Goal: Task Accomplishment & Management: Manage account settings

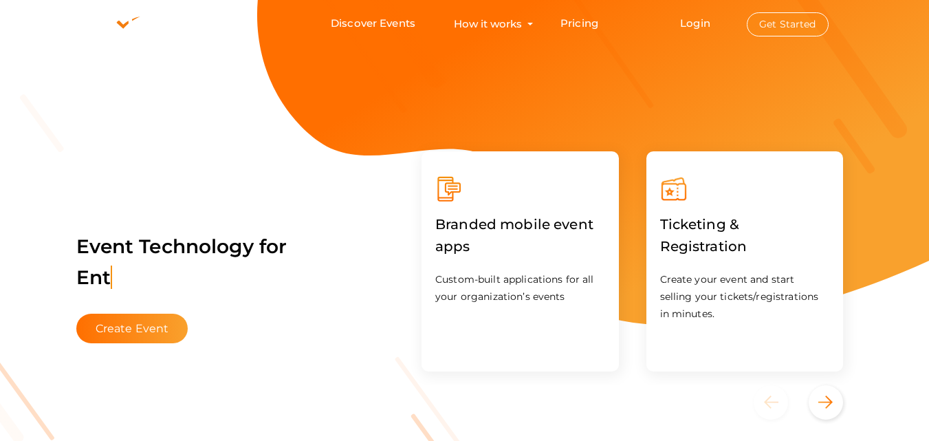
click at [789, 19] on button "Get Started" at bounding box center [788, 24] width 82 height 24
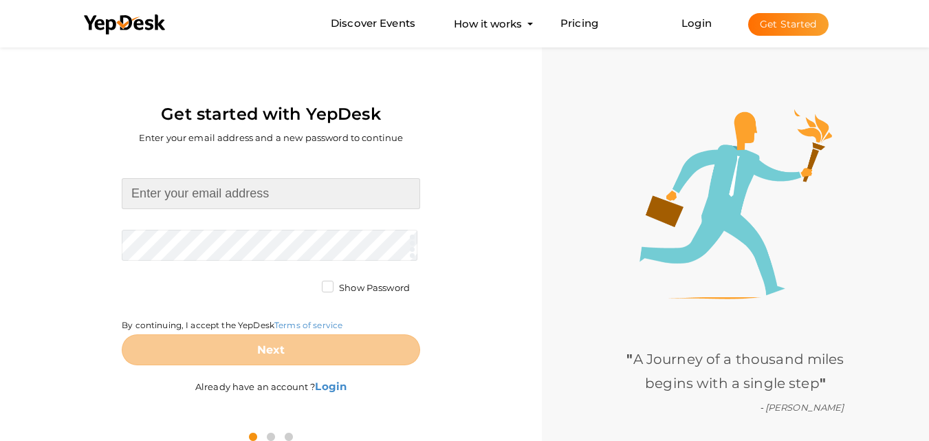
click at [275, 201] on input at bounding box center [271, 193] width 298 height 31
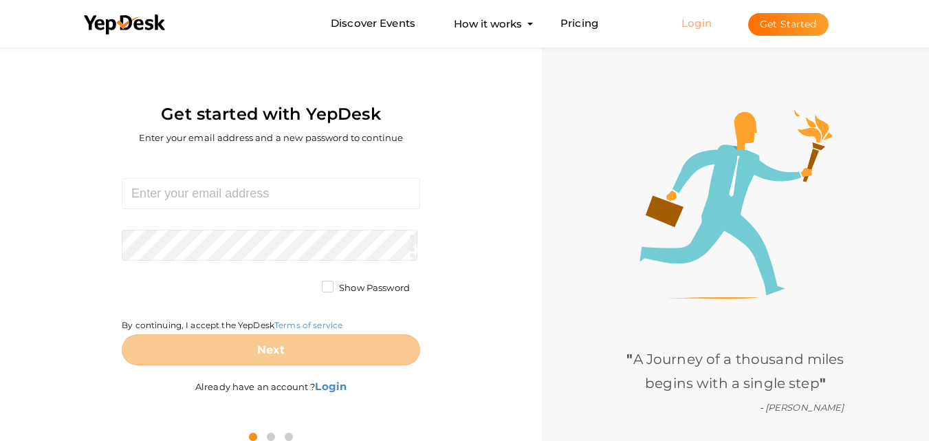
click at [689, 24] on link "Login" at bounding box center [696, 23] width 30 height 13
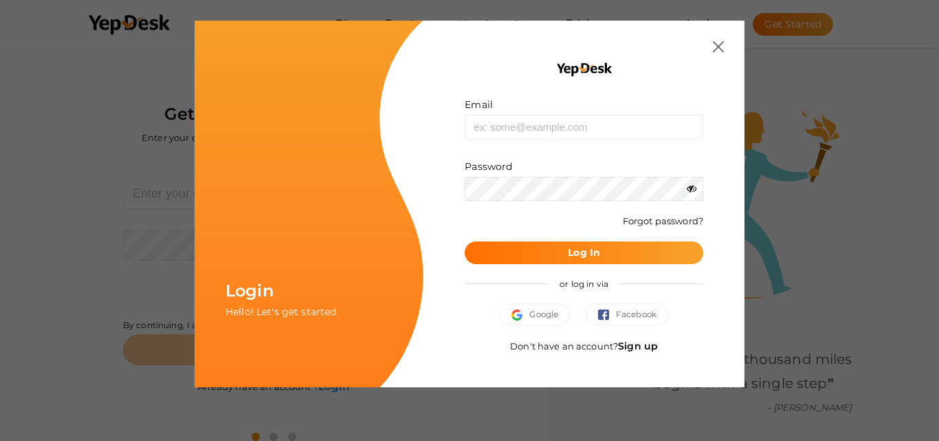
click at [719, 49] on img at bounding box center [718, 46] width 11 height 11
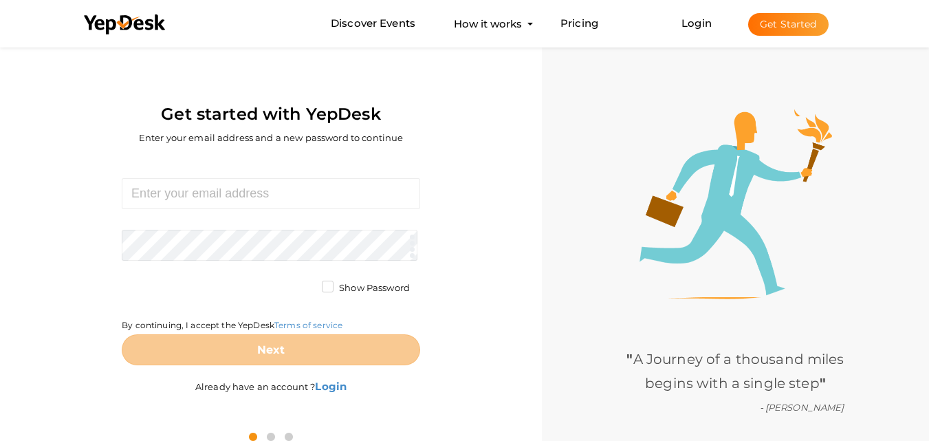
click at [800, 25] on button "Get Started" at bounding box center [788, 24] width 80 height 23
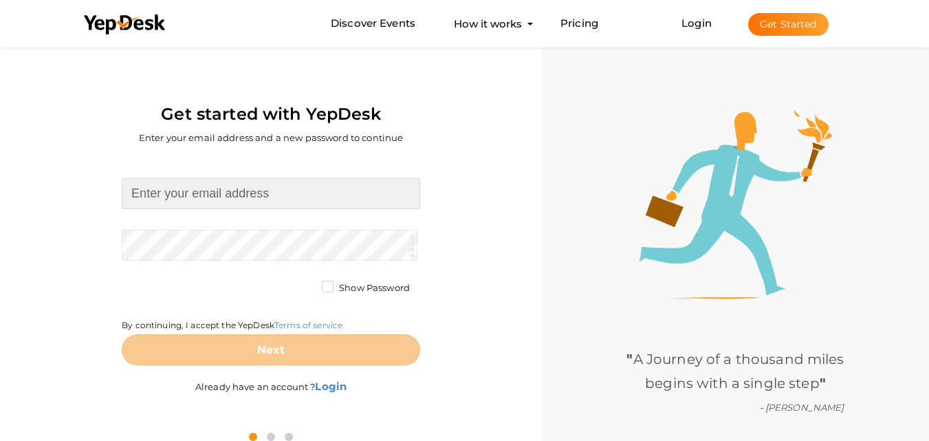
click at [245, 199] on input at bounding box center [271, 193] width 298 height 31
type input "gaursector22d@gmail.com"
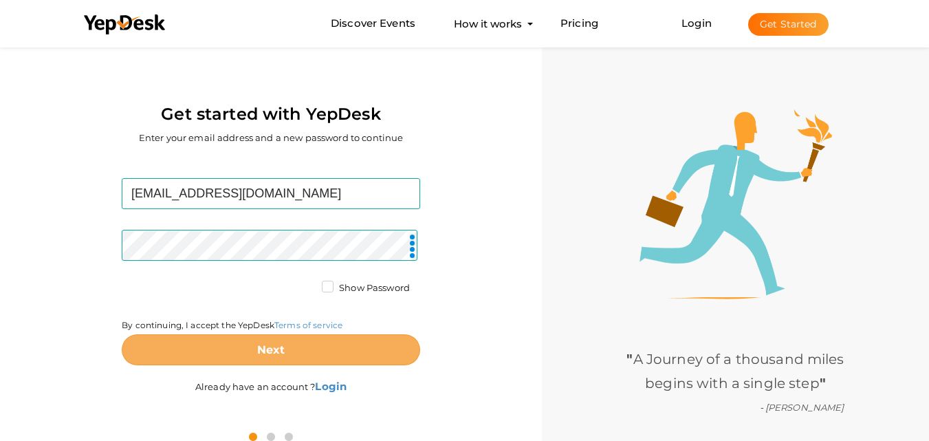
click at [266, 350] on b "Next" at bounding box center [271, 349] width 28 height 13
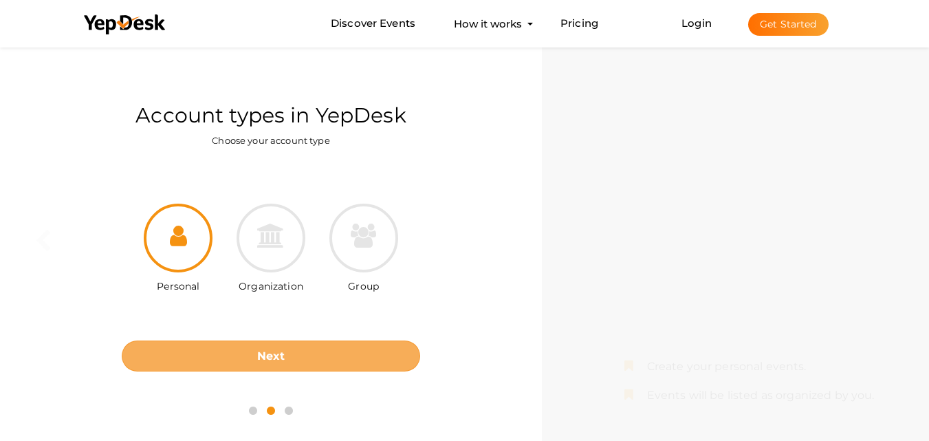
click at [362, 356] on button "Next" at bounding box center [271, 355] width 298 height 31
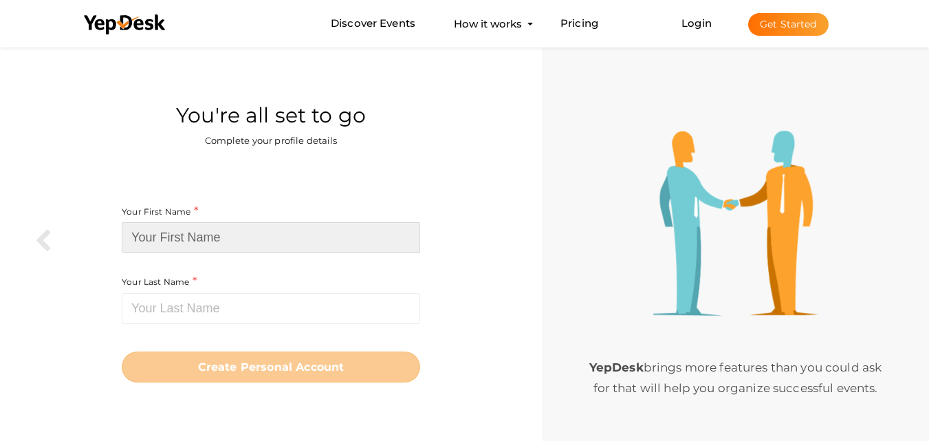
click at [252, 239] on input at bounding box center [271, 237] width 298 height 31
click at [204, 243] on input at bounding box center [271, 237] width 298 height 31
paste input "Gaur Sector 22D"
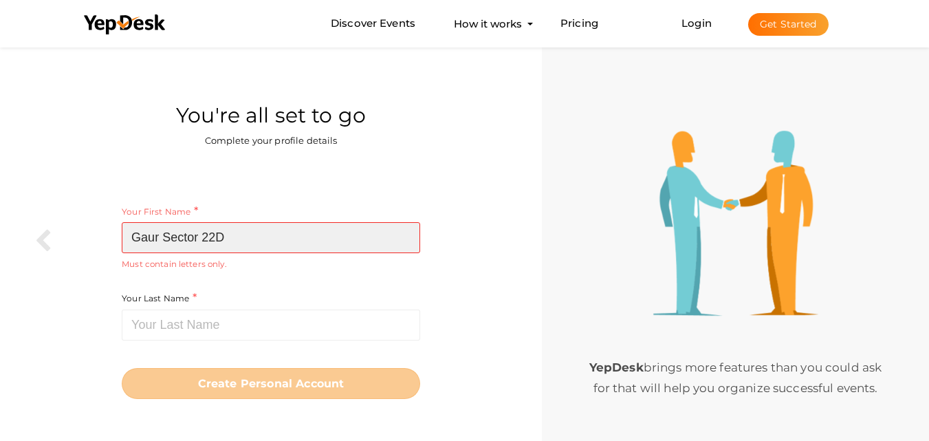
drag, startPoint x: 227, startPoint y: 238, endPoint x: 204, endPoint y: 237, distance: 22.7
click at [204, 237] on input "Gaur Sector 22D" at bounding box center [271, 237] width 298 height 31
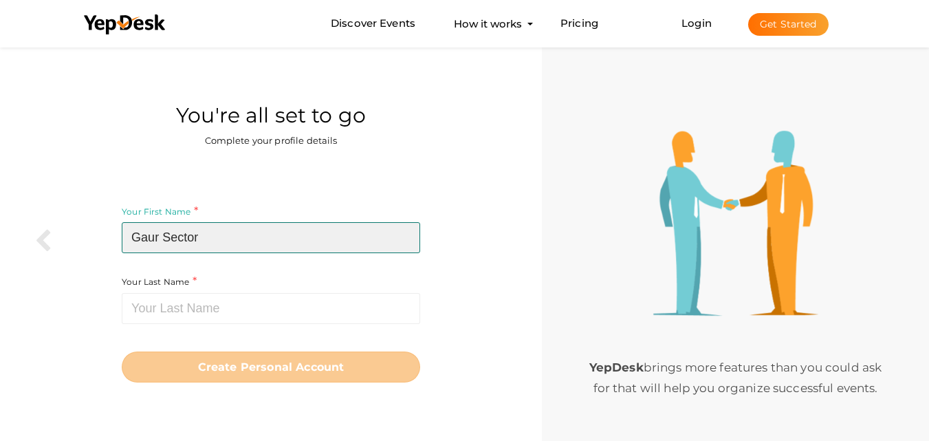
drag, startPoint x: 204, startPoint y: 237, endPoint x: 167, endPoint y: 235, distance: 37.2
click at [167, 235] on input "Gaur Sector" at bounding box center [271, 237] width 298 height 31
type input "[PERSON_NAME]"
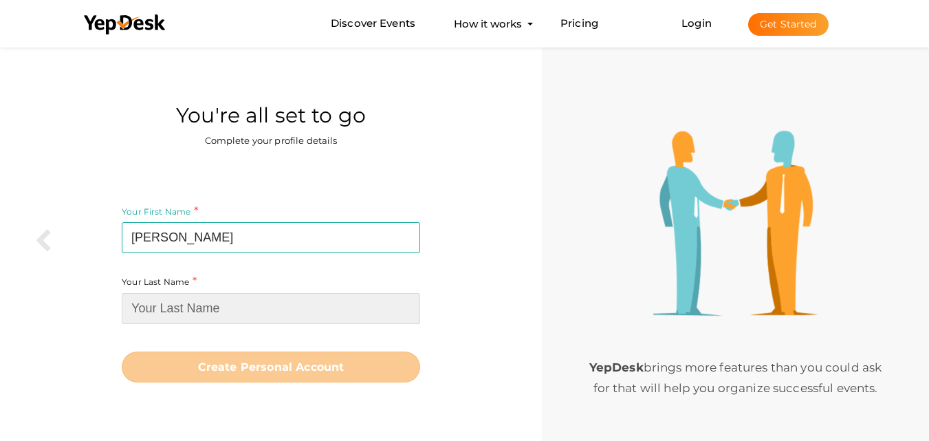
click at [173, 307] on input at bounding box center [271, 308] width 298 height 31
paste input "Sector"
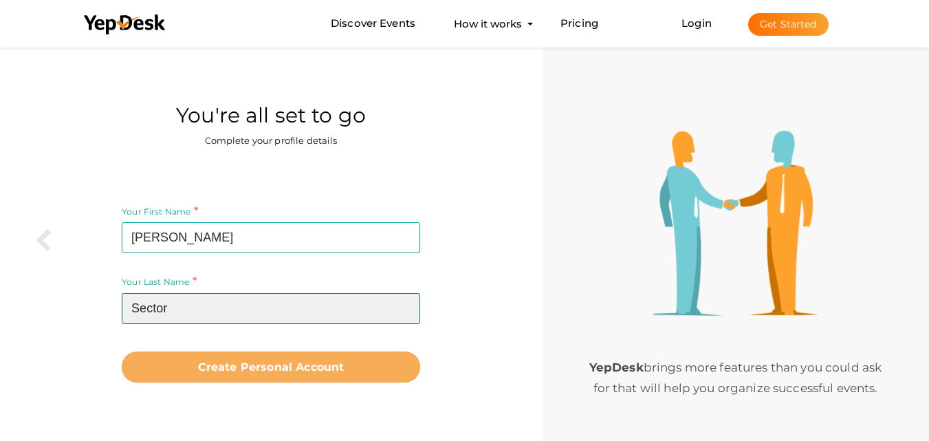
type input "Sector"
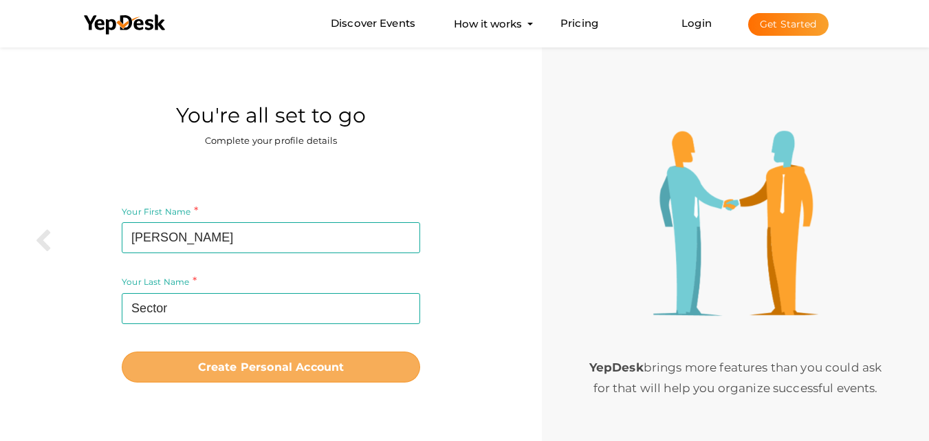
click at [324, 373] on b "Create Personal Account" at bounding box center [271, 366] width 146 height 13
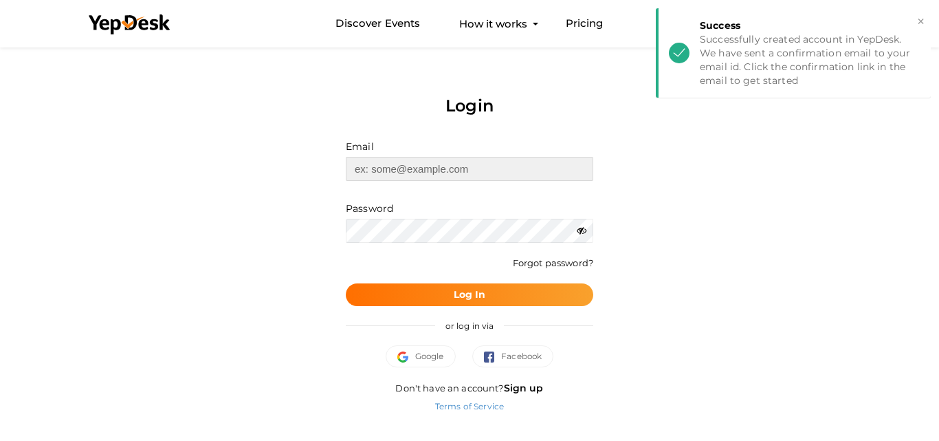
click at [431, 164] on input "text" at bounding box center [470, 169] width 248 height 24
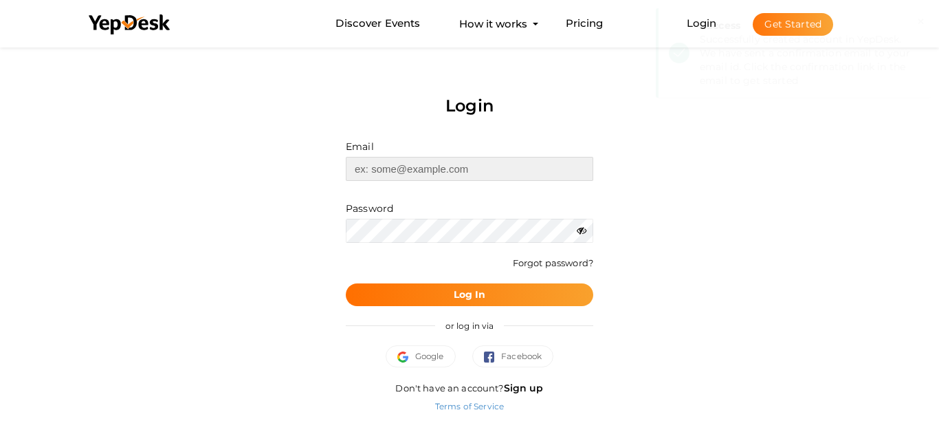
type input "[EMAIL_ADDRESS][DOMAIN_NAME]"
click at [409, 301] on button "Log In" at bounding box center [470, 294] width 248 height 23
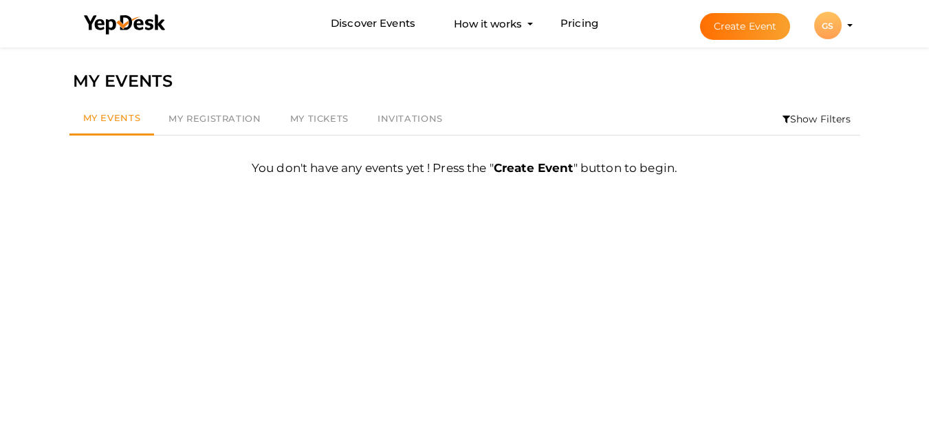
click at [835, 27] on div "GS" at bounding box center [828, 26] width 28 height 28
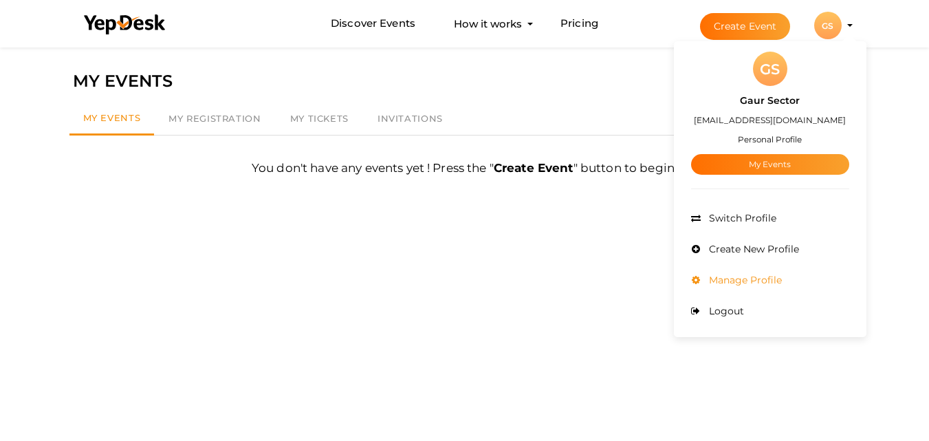
click at [752, 272] on li "Manage Profile" at bounding box center [770, 280] width 158 height 31
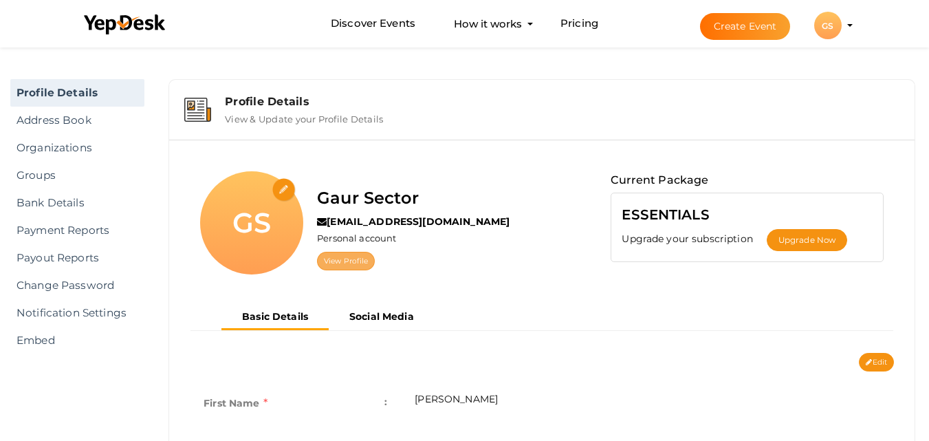
click at [344, 261] on link "View Profile" at bounding box center [346, 261] width 58 height 19
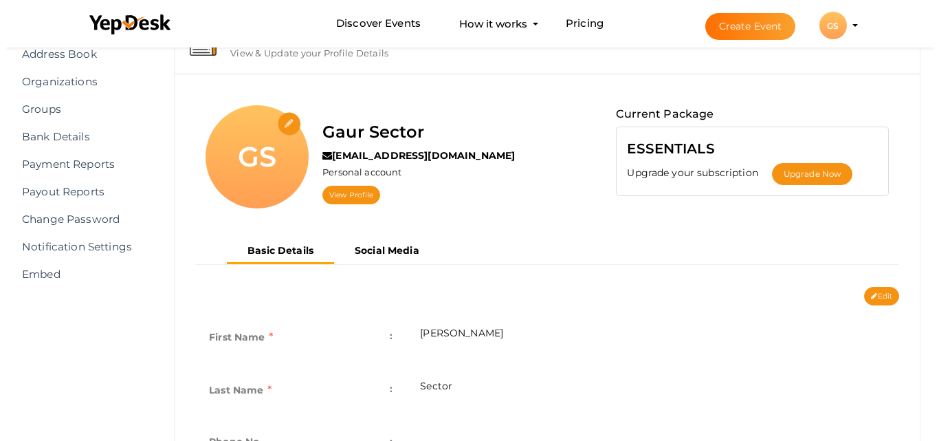
scroll to position [59, 0]
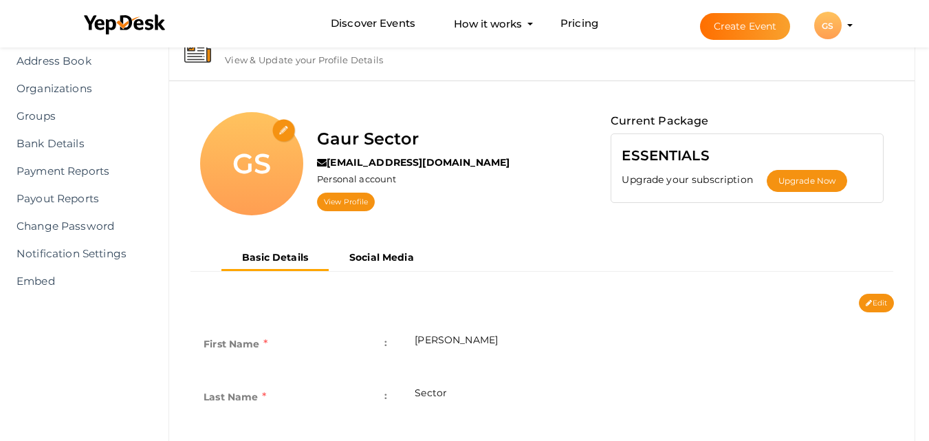
click at [284, 130] on input "file" at bounding box center [284, 131] width 24 height 24
type input "C:\fakepath\Gaur Sector.png"
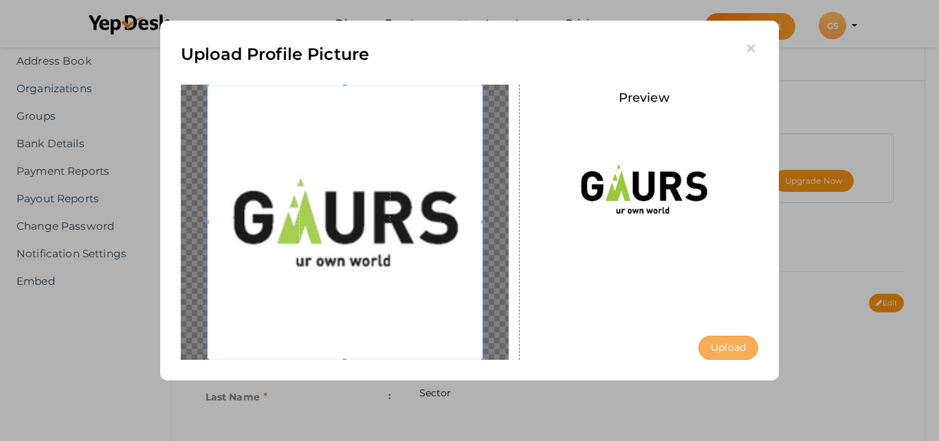
click at [729, 348] on button "Upload" at bounding box center [729, 348] width 60 height 24
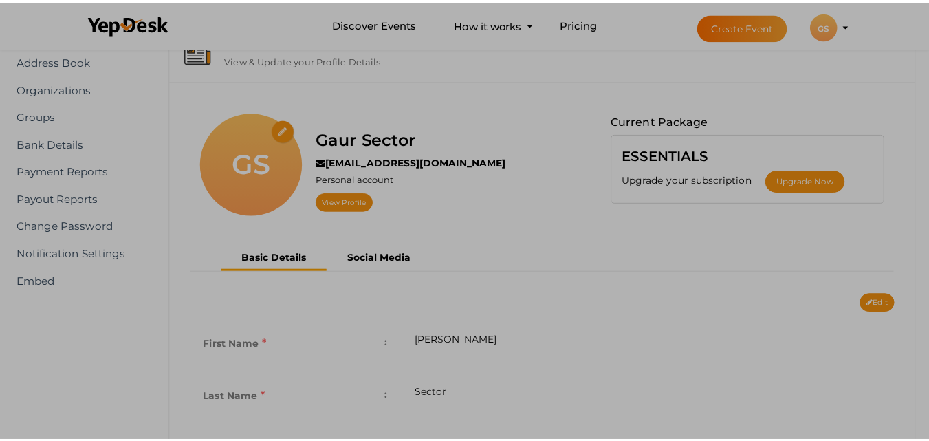
scroll to position [0, 0]
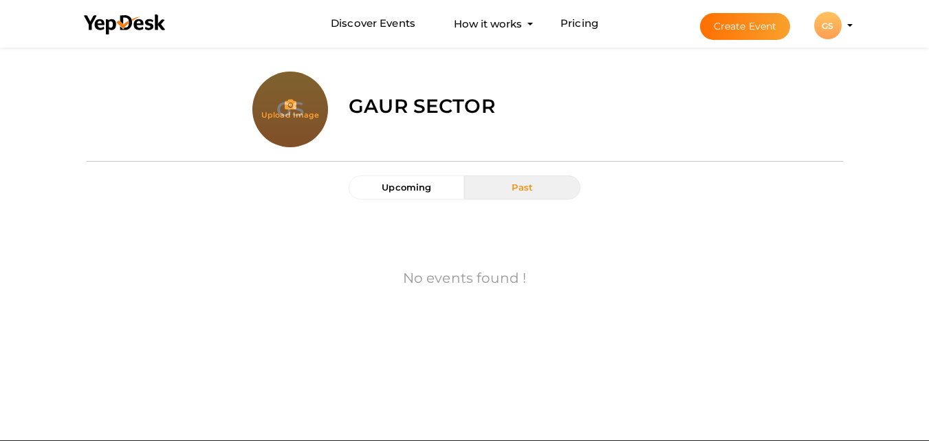
click at [287, 107] on input "file" at bounding box center [290, 137] width 76 height 76
type input "C:\fakepath\Gaur Sector.png"
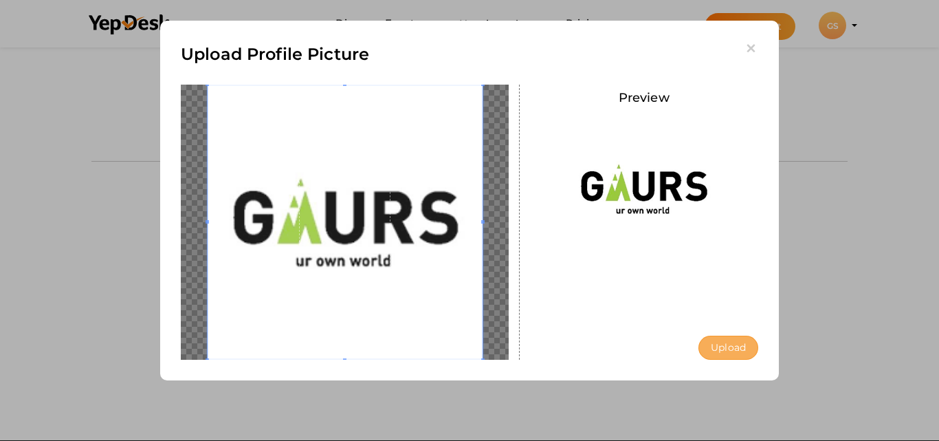
click at [730, 344] on button "Upload" at bounding box center [729, 348] width 60 height 24
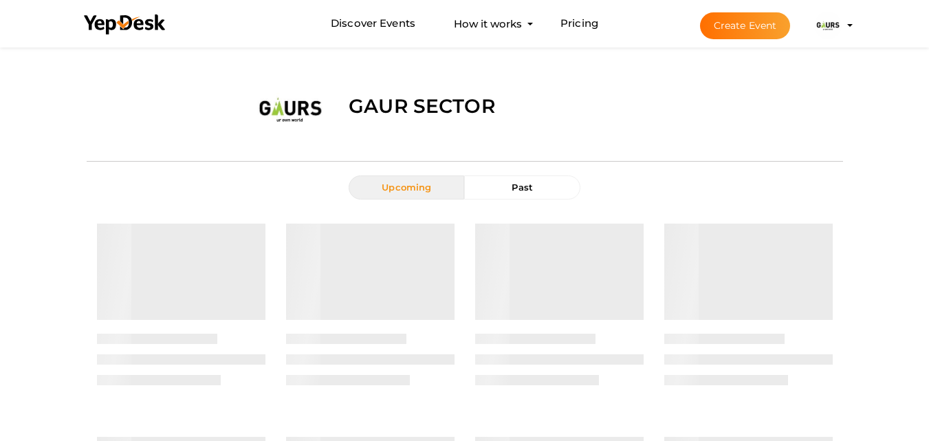
click at [850, 23] on li "Create Event Gaur Sector [EMAIL_ADDRESS][DOMAIN_NAME] Personal Profile My Event…" at bounding box center [764, 26] width 184 height 50
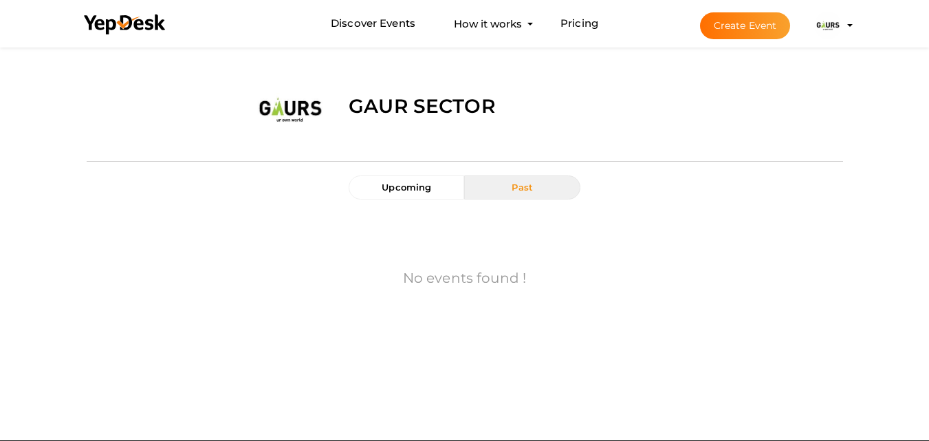
click at [851, 28] on li "Create Event Gaur Sector [EMAIL_ADDRESS][DOMAIN_NAME] Personal Profile My Event…" at bounding box center [764, 26] width 184 height 50
click at [844, 23] on button "Gaur Sector [EMAIL_ADDRESS][DOMAIN_NAME] Personal Profile My Events Admin Switc…" at bounding box center [828, 25] width 36 height 29
click at [839, 25] on img at bounding box center [828, 26] width 28 height 28
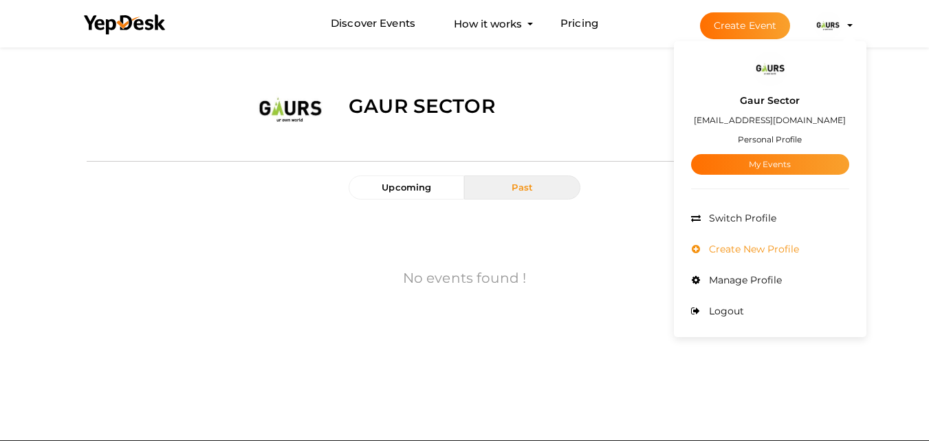
click at [788, 250] on span "Create New Profile" at bounding box center [752, 249] width 94 height 12
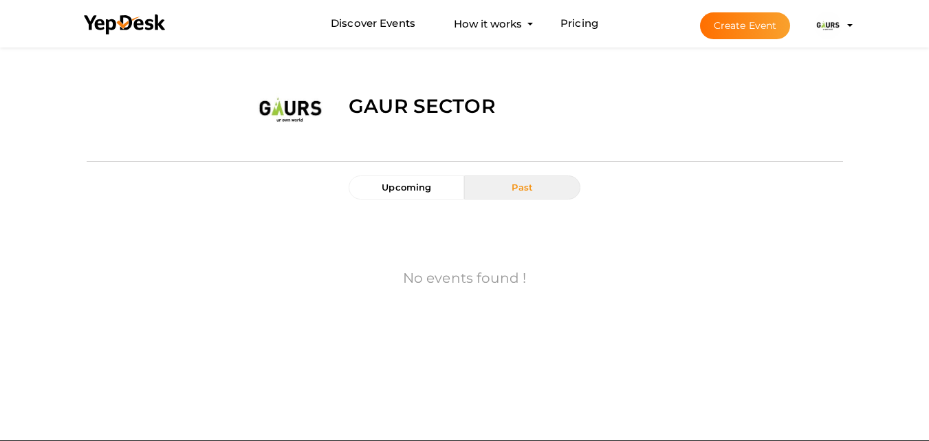
click at [824, 25] on img at bounding box center [828, 26] width 28 height 28
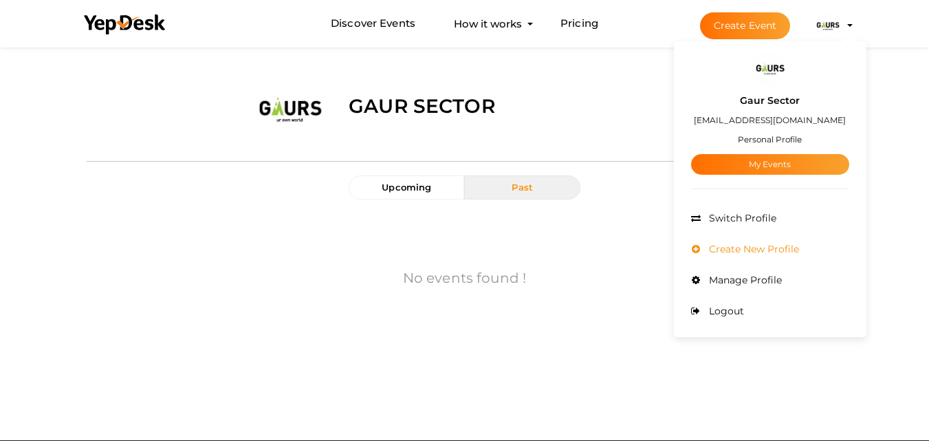
click at [784, 248] on span "Create New Profile" at bounding box center [752, 249] width 94 height 12
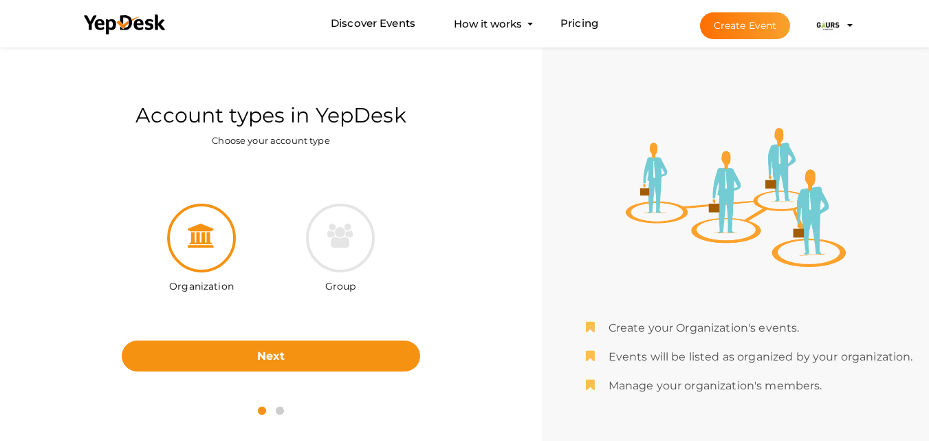
click at [832, 25] on img at bounding box center [828, 26] width 28 height 28
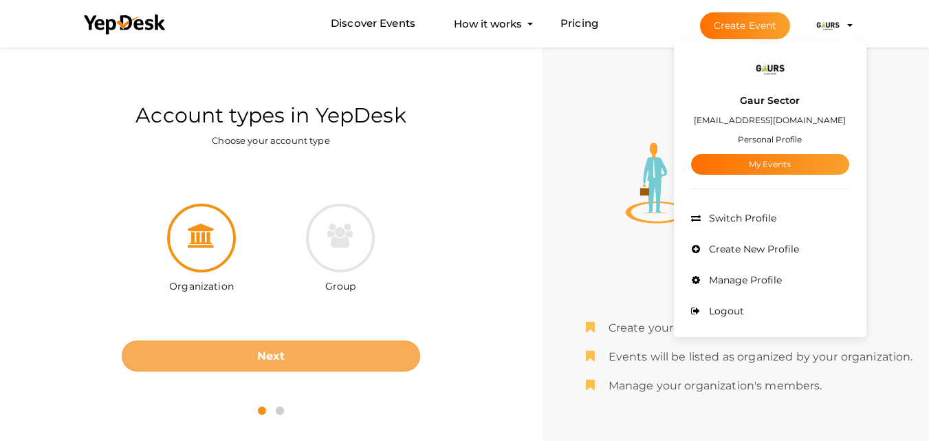
click at [325, 358] on button "Next" at bounding box center [271, 355] width 298 height 31
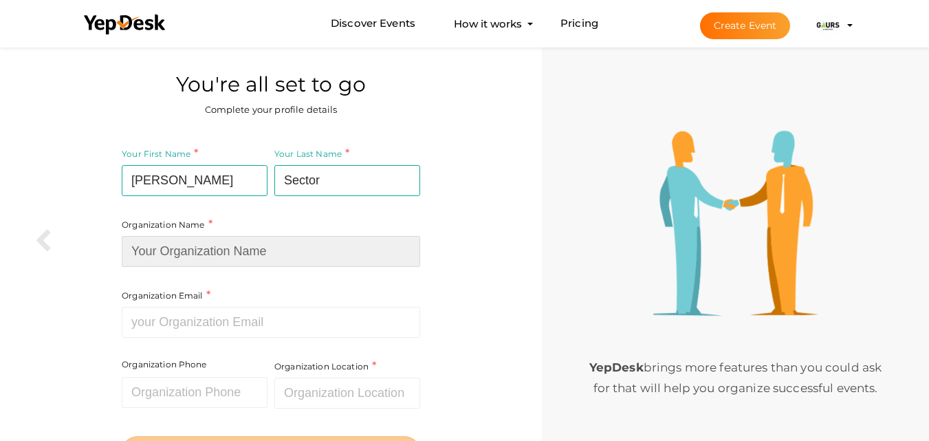
click at [245, 242] on input at bounding box center [271, 251] width 298 height 31
click at [234, 259] on input at bounding box center [271, 251] width 298 height 31
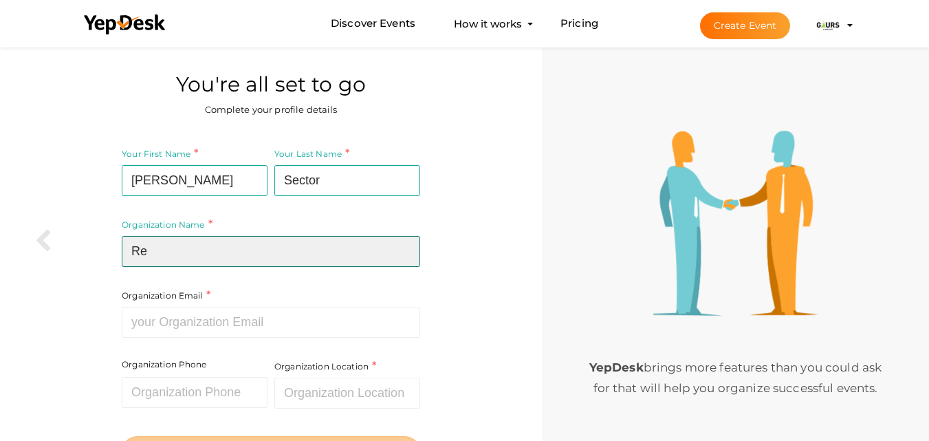
type input "Re"
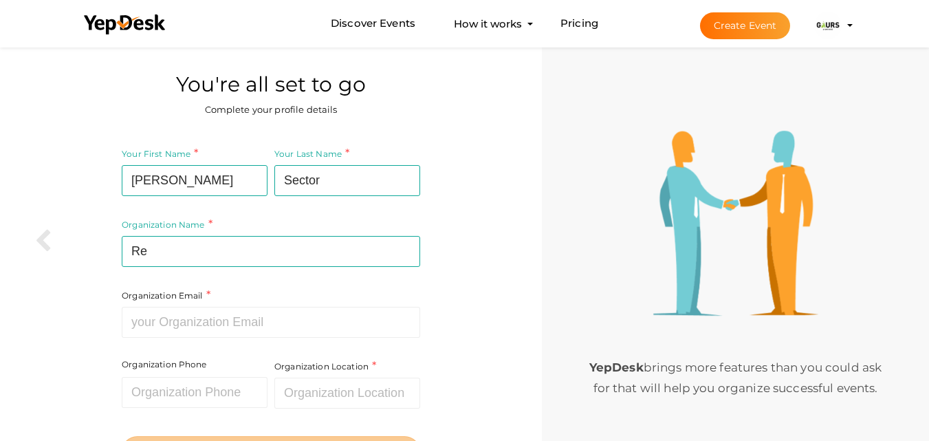
click at [835, 28] on img at bounding box center [828, 26] width 28 height 28
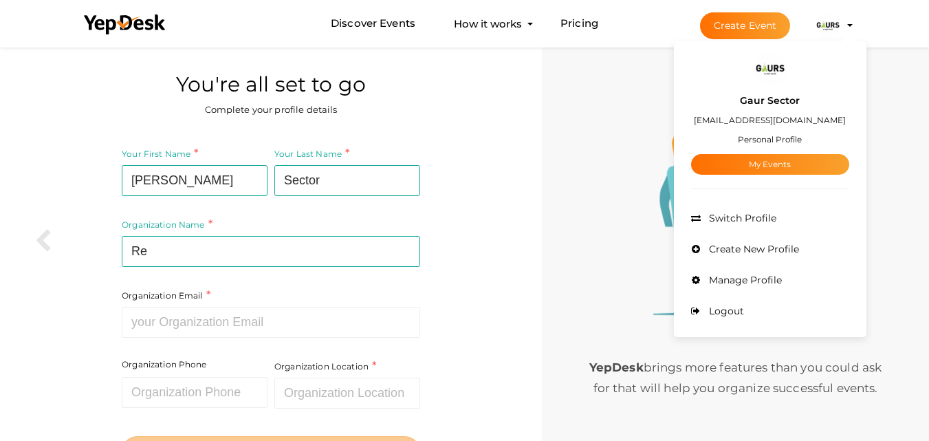
click at [787, 136] on small "Personal Profile" at bounding box center [770, 139] width 64 height 10
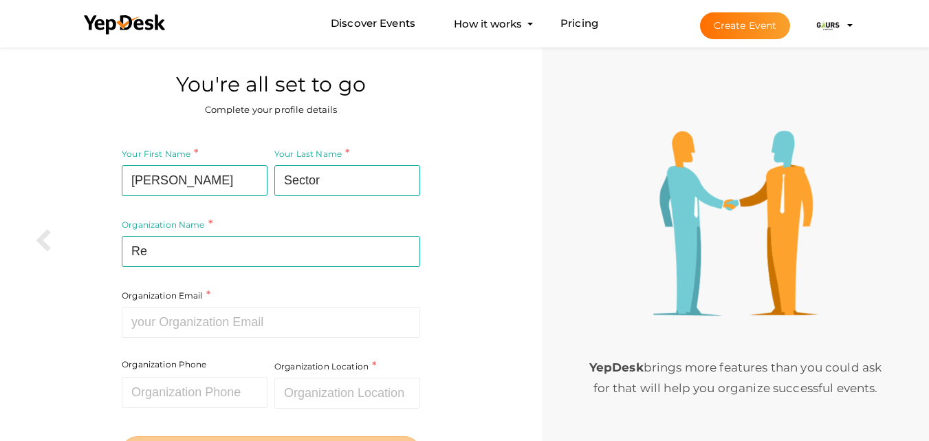
click at [849, 21] on li "Create Event Gaur Sector gaursector22d@gmail.com Personal Profile My Events Adm…" at bounding box center [764, 26] width 184 height 50
click at [831, 26] on img at bounding box center [828, 26] width 28 height 28
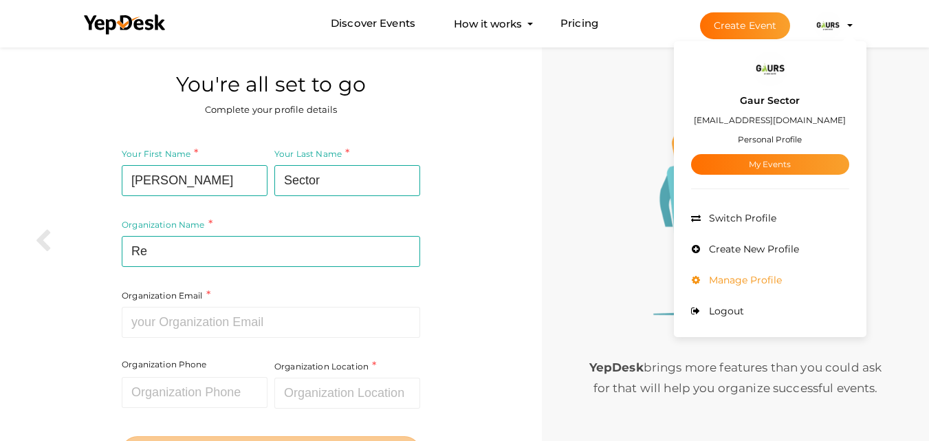
click at [771, 274] on span "Manage Profile" at bounding box center [743, 280] width 76 height 12
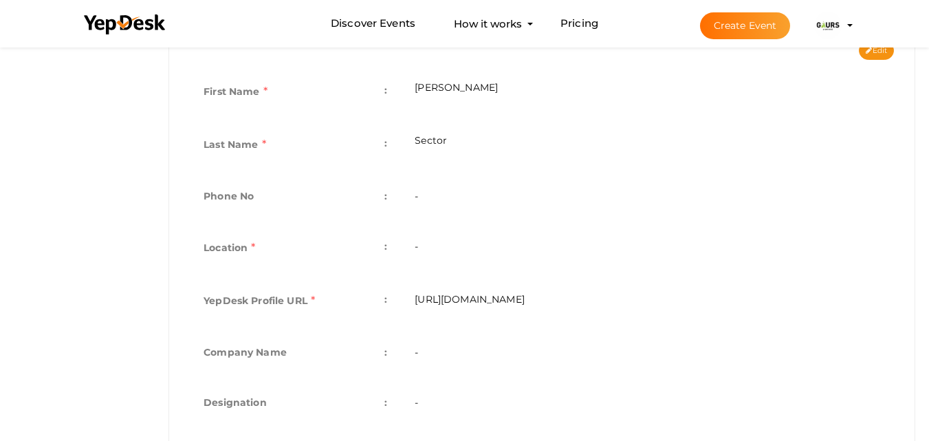
scroll to position [344, 0]
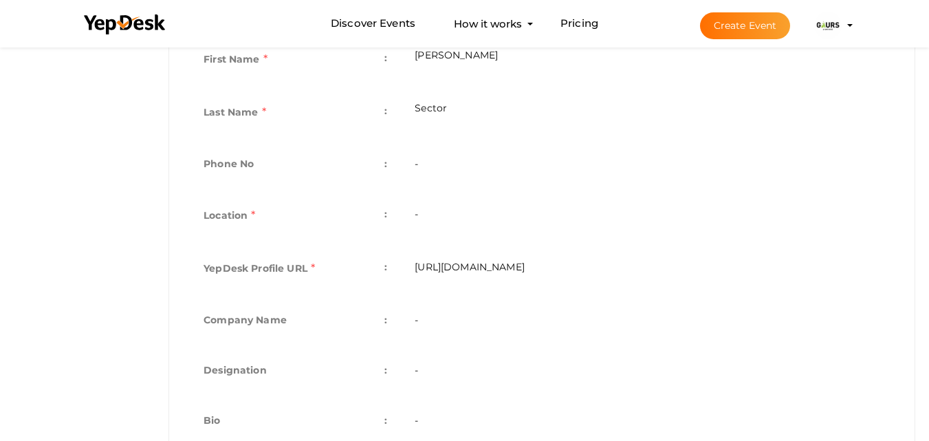
click at [456, 212] on td "-" at bounding box center [647, 216] width 493 height 53
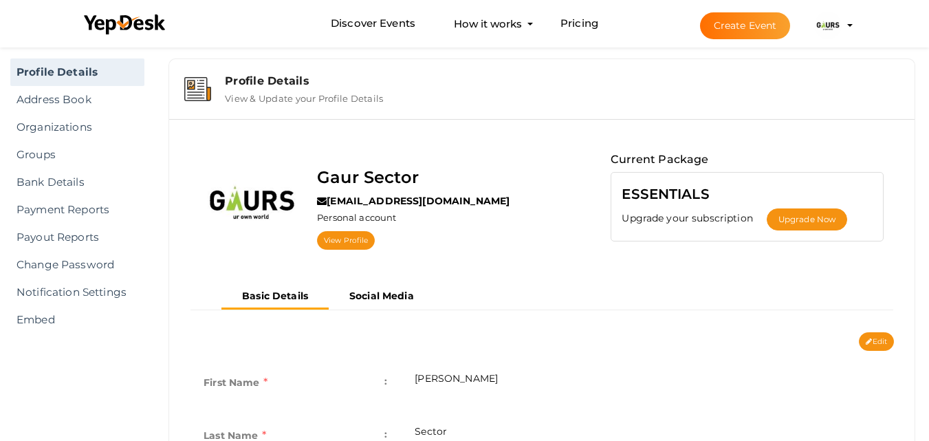
scroll to position [0, 0]
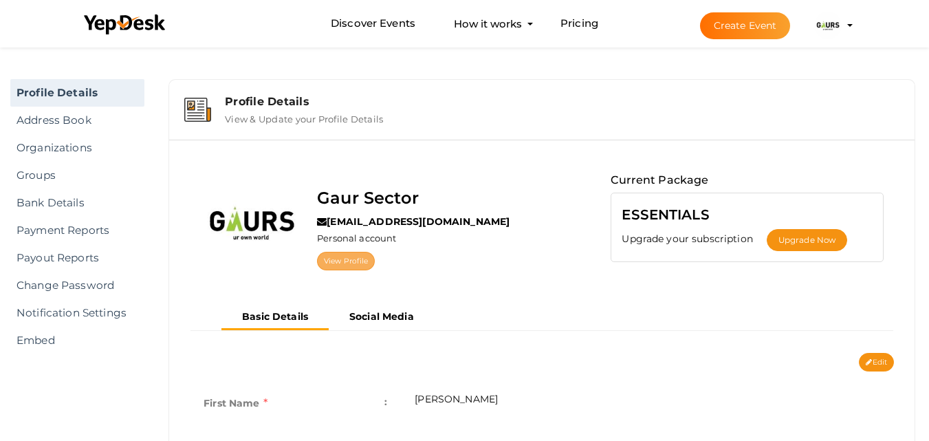
click at [356, 261] on link "View Profile" at bounding box center [346, 261] width 58 height 19
click at [373, 319] on b "Social Media" at bounding box center [381, 316] width 65 height 12
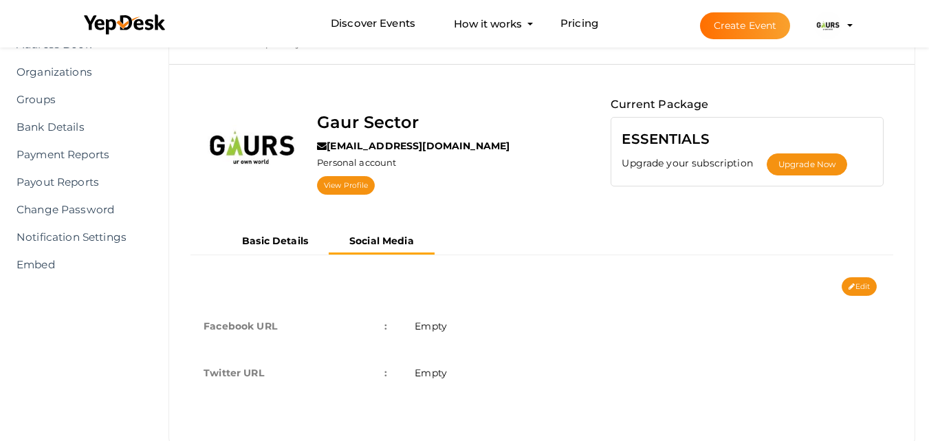
scroll to position [107, 0]
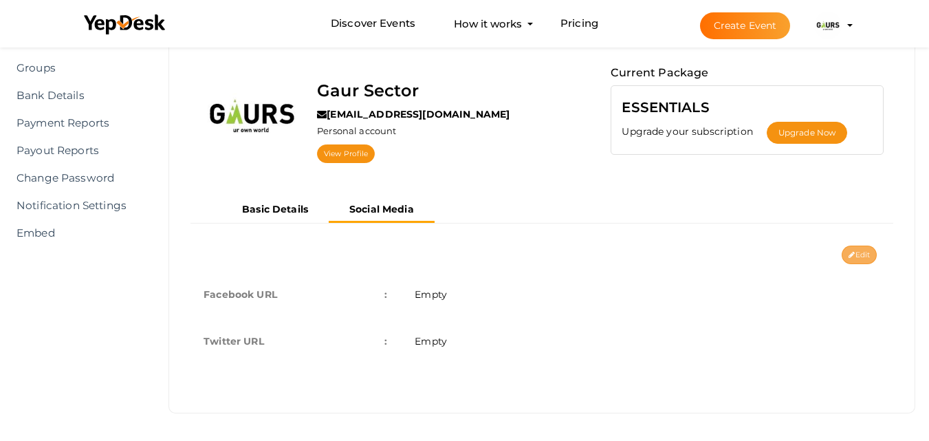
click at [858, 250] on button "Edit" at bounding box center [859, 254] width 35 height 19
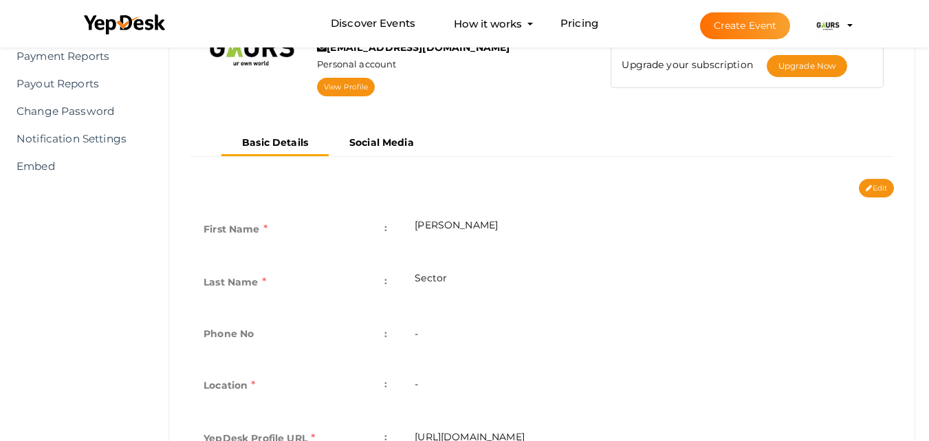
scroll to position [59, 0]
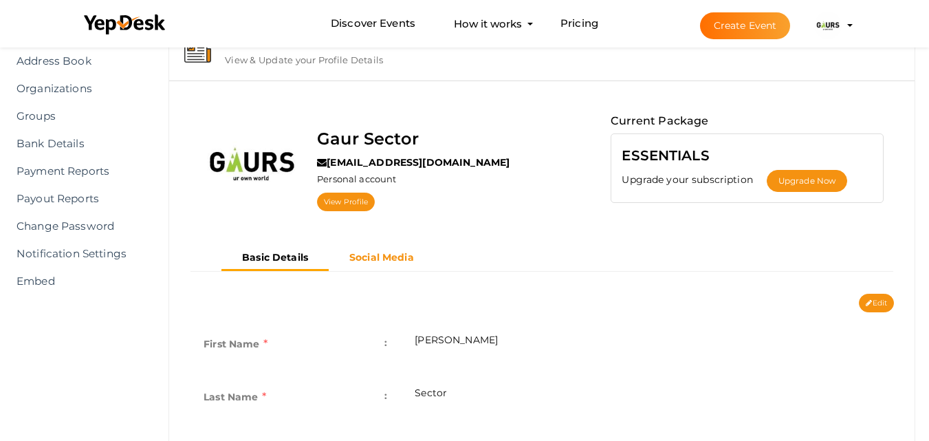
click at [402, 252] on b "Social Media" at bounding box center [381, 257] width 65 height 12
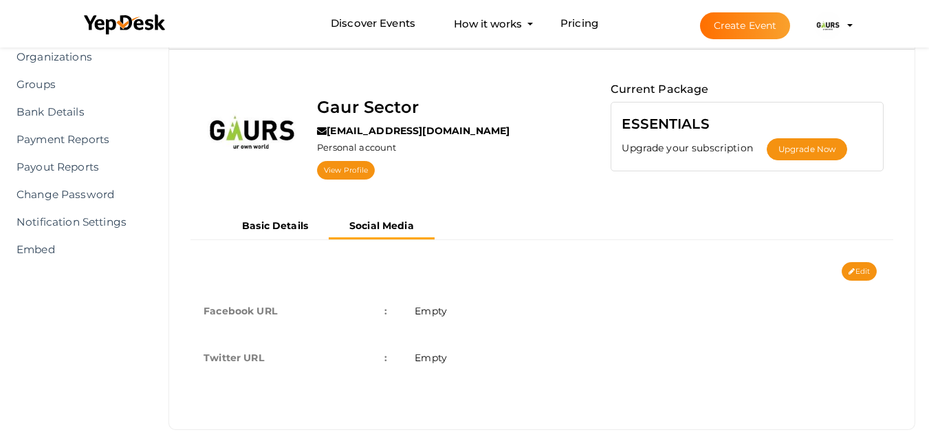
scroll to position [107, 0]
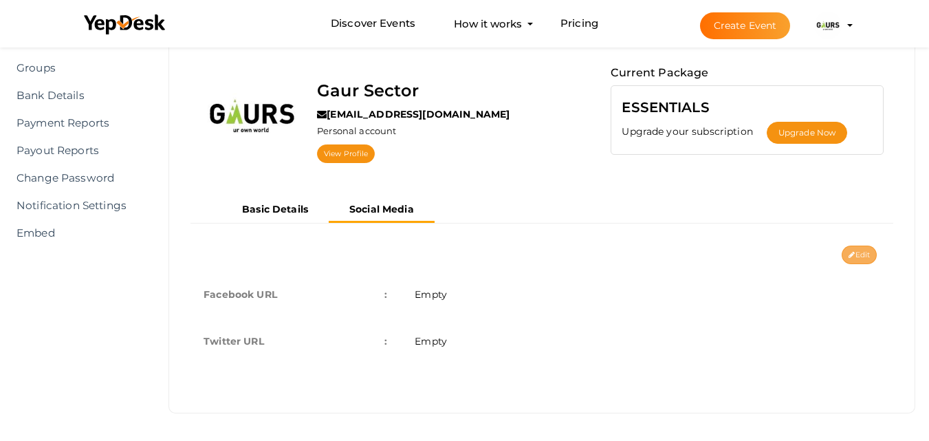
click at [857, 261] on button "Edit" at bounding box center [859, 254] width 35 height 19
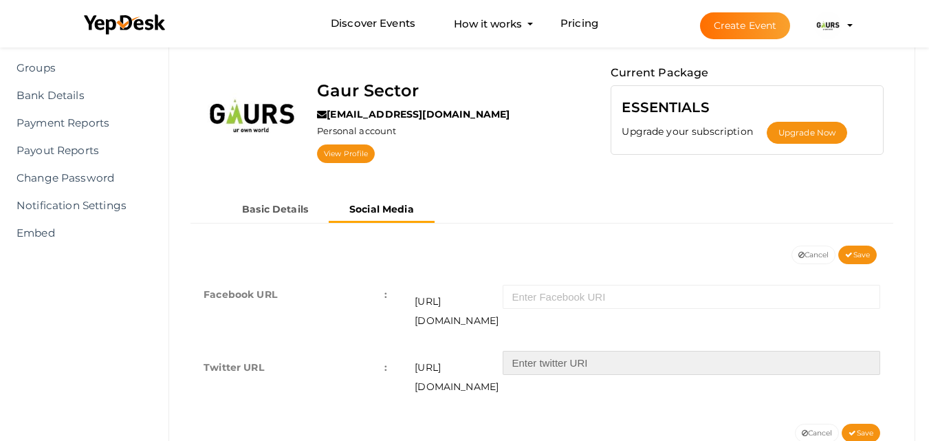
click at [542, 351] on input "text" at bounding box center [691, 363] width 377 height 24
paste input "/gaursector22d"
type input "/gaursector22d"
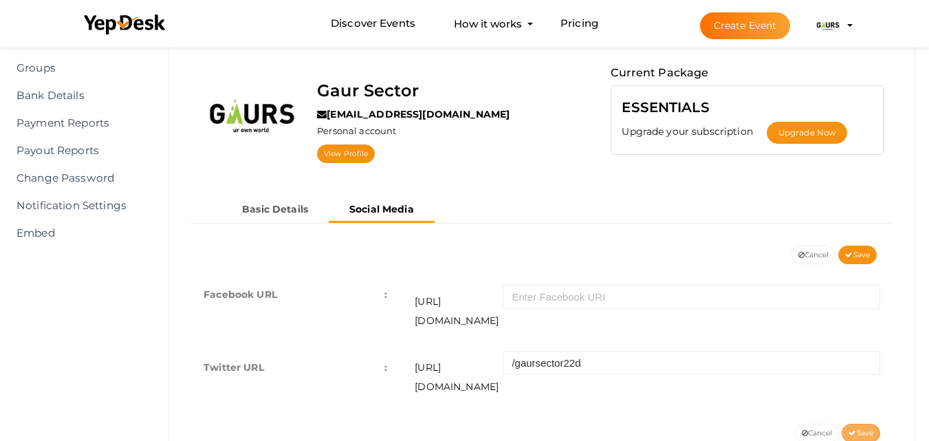
click at [857, 424] on button "Save" at bounding box center [861, 433] width 39 height 19
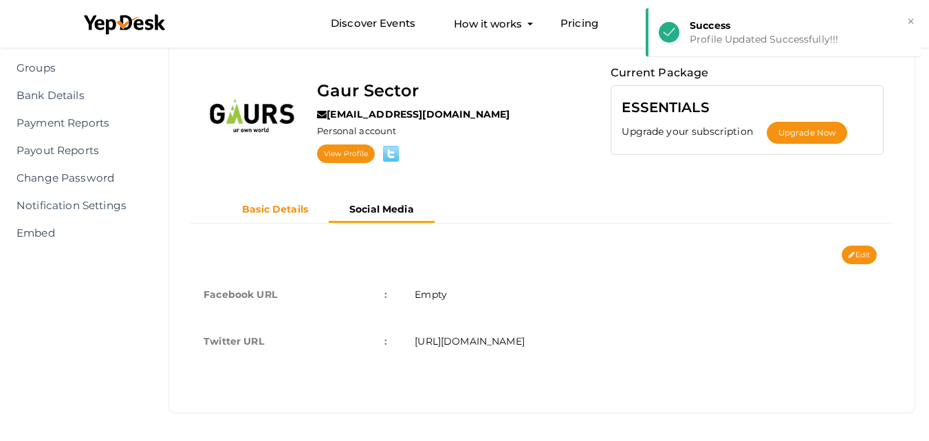
click at [297, 207] on b "Basic Details" at bounding box center [275, 209] width 66 height 12
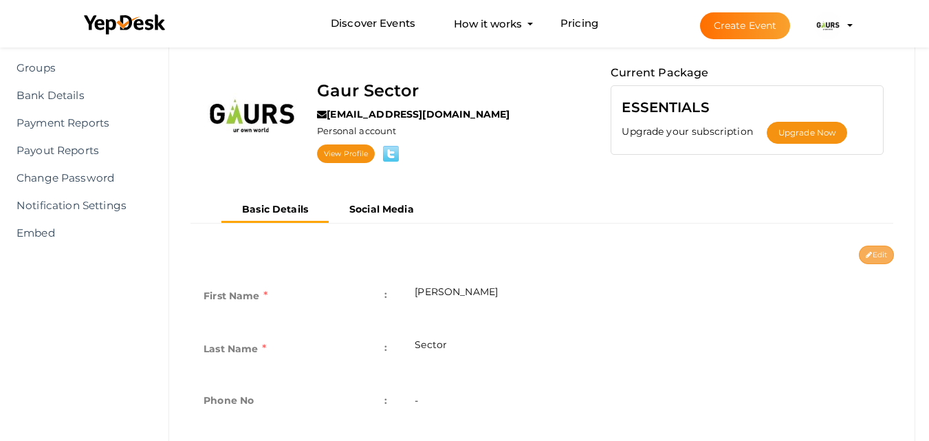
click at [872, 260] on button "Edit" at bounding box center [876, 254] width 35 height 19
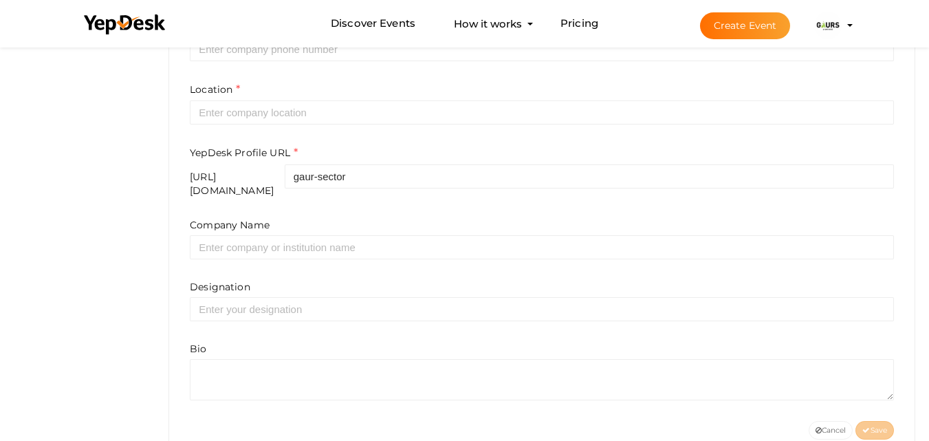
scroll to position [507, 0]
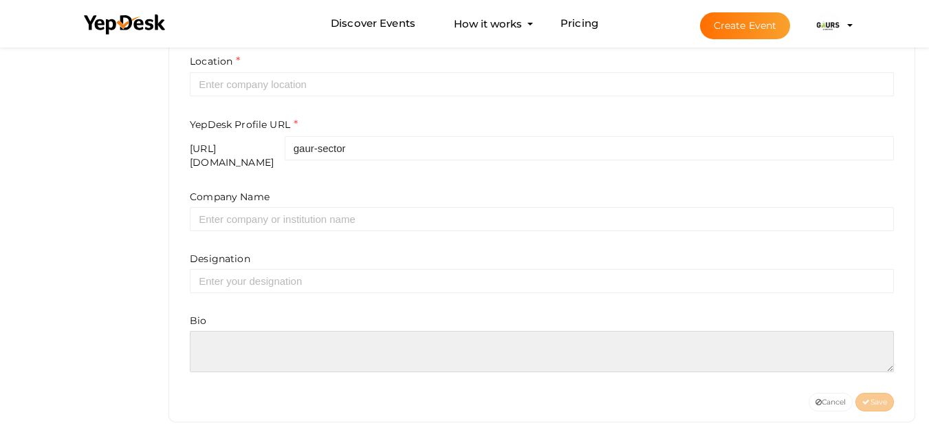
click at [382, 349] on textarea at bounding box center [542, 351] width 704 height 41
click at [270, 349] on textarea at bounding box center [542, 351] width 704 height 41
paste textarea "Gaur Sector 22D Yamuna Expressway offers a perfect blend of luxury, location, a…"
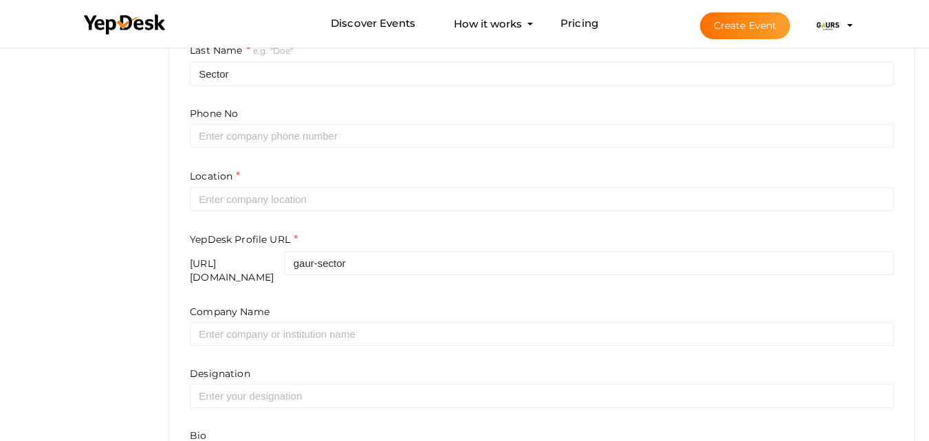
scroll to position [278, 0]
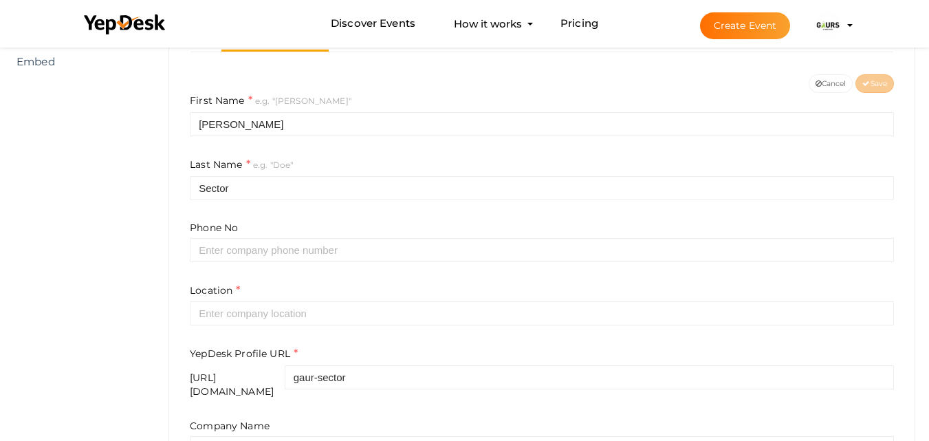
type textarea "Gaur Sector 22D Yamuna Expressway offers a perfect blend of luxury, location, a…"
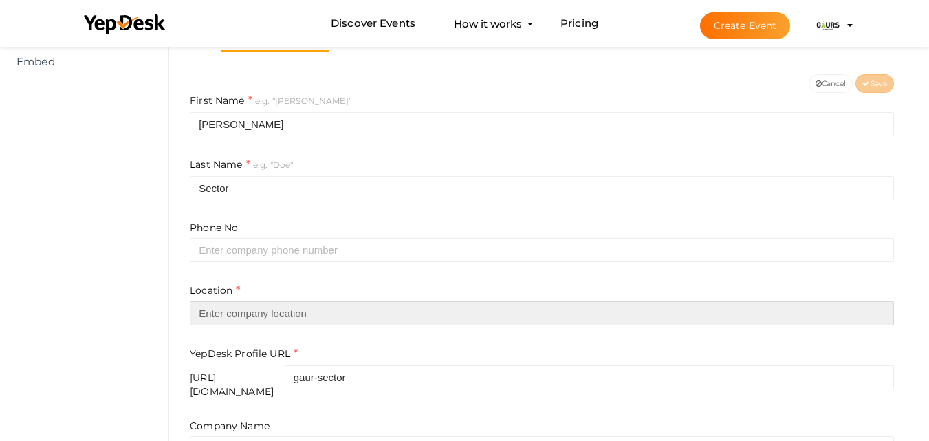
click at [295, 311] on input "text" at bounding box center [542, 313] width 704 height 24
paste input "[GEOGRAPHIC_DATA]"
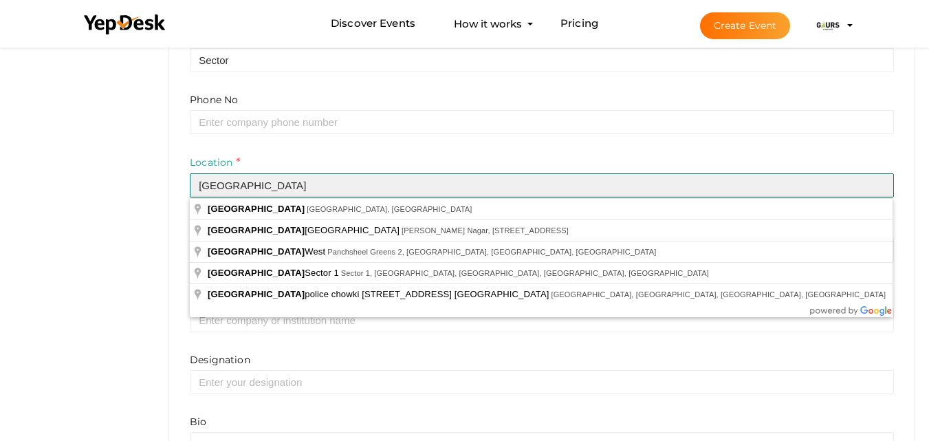
scroll to position [507, 0]
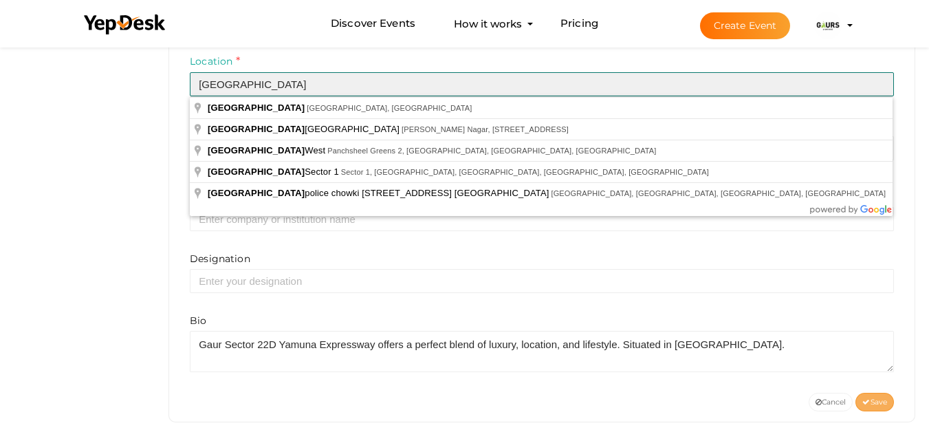
type input "[GEOGRAPHIC_DATA]"
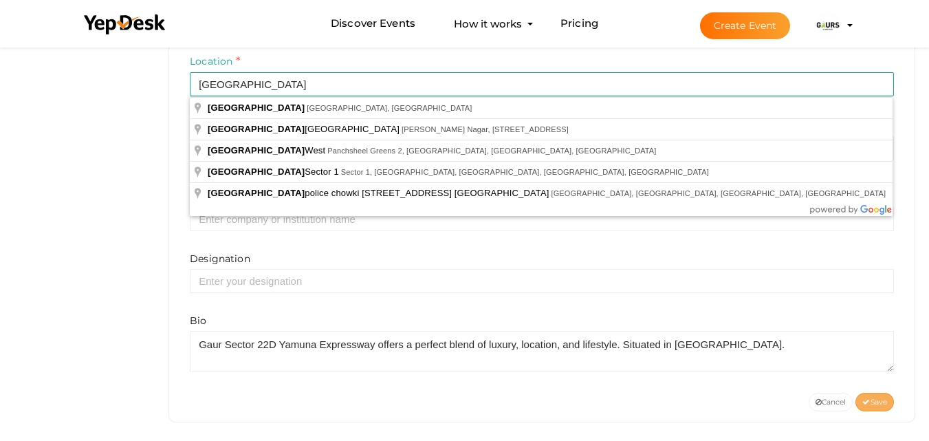
click at [884, 397] on span "Save" at bounding box center [874, 401] width 25 height 9
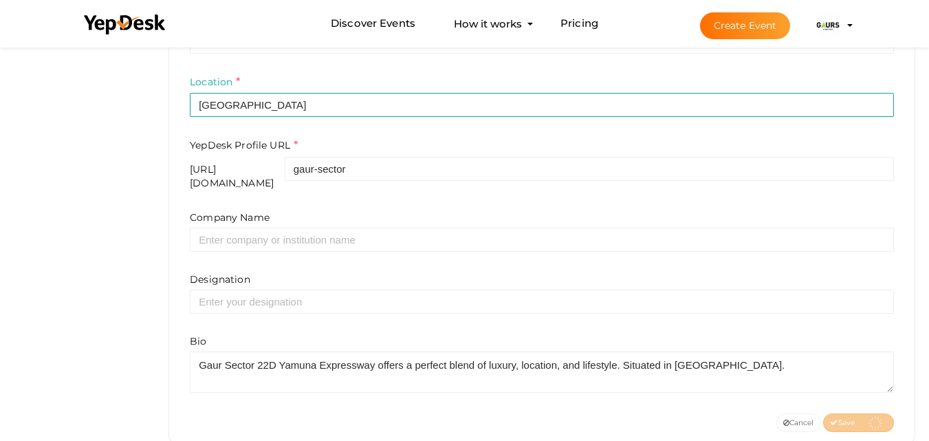
scroll to position [164, 0]
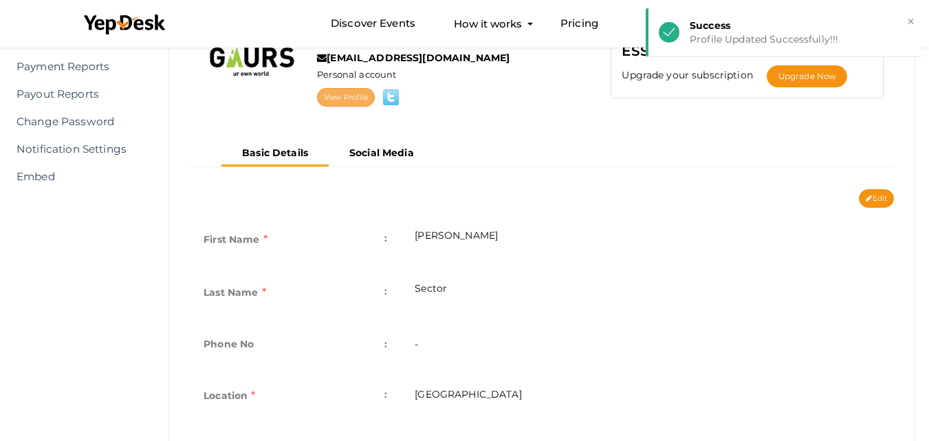
click at [348, 97] on link "View Profile" at bounding box center [346, 97] width 58 height 19
